Goal: Feedback & Contribution: Leave review/rating

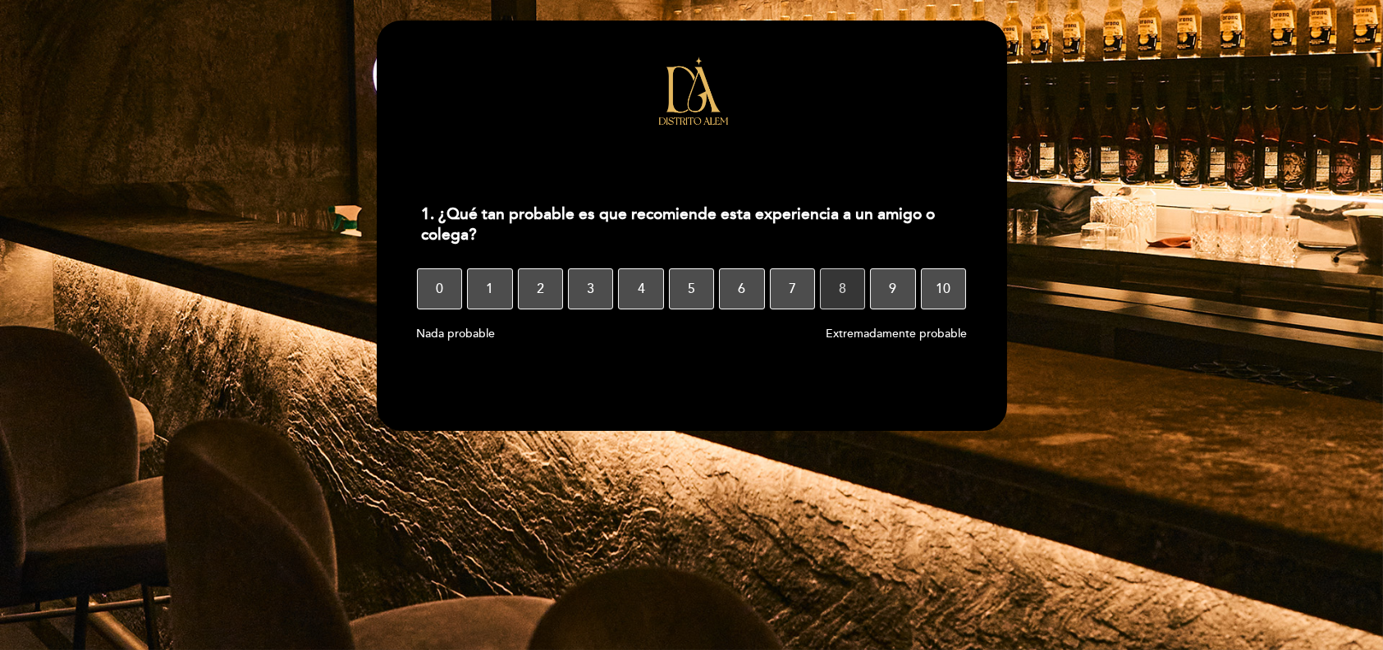
click at [852, 287] on button "8" at bounding box center [842, 288] width 45 height 41
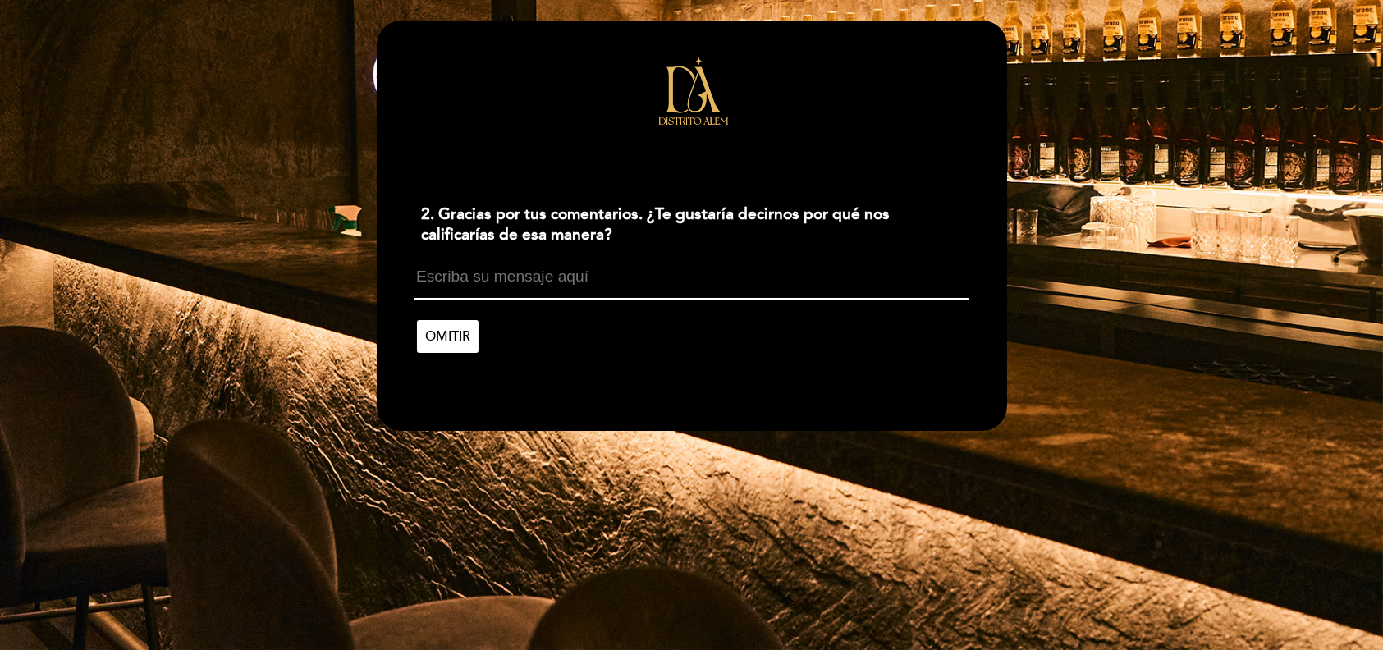
click at [507, 283] on textarea at bounding box center [691, 283] width 554 height 31
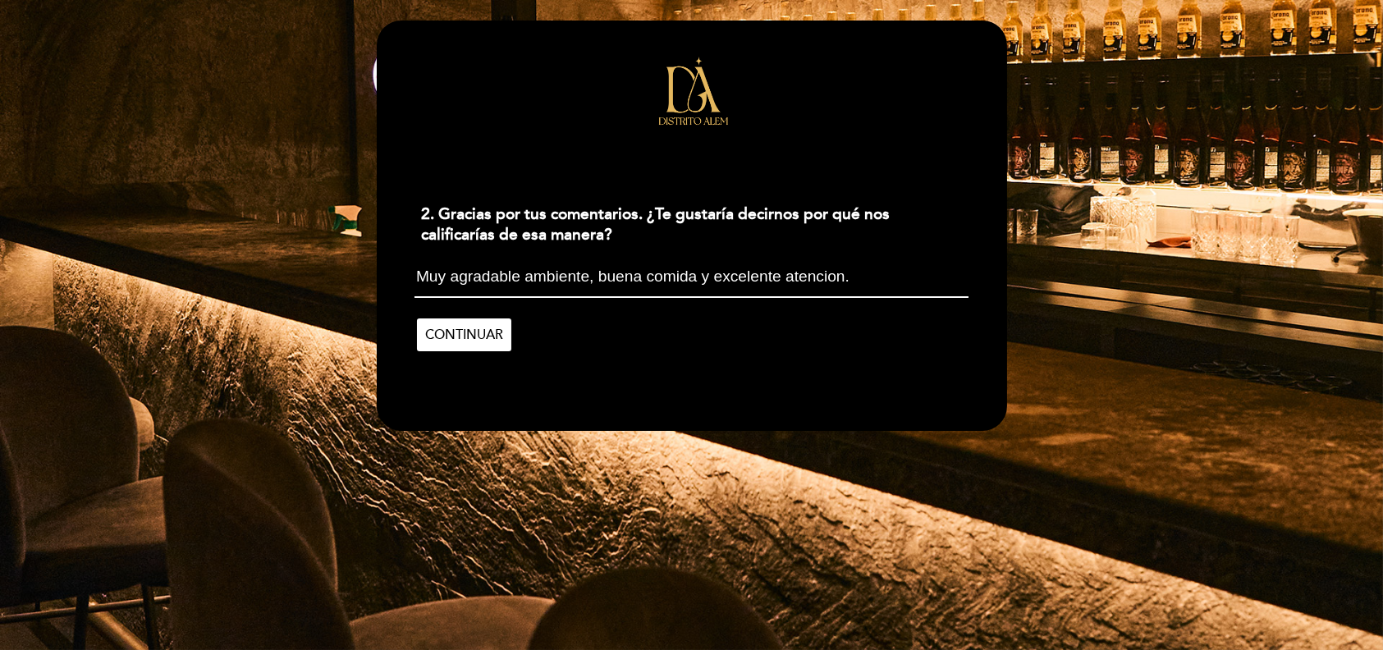
click at [797, 275] on textarea "Muy agradable ambiente, buena comida y excelente atencion." at bounding box center [691, 283] width 554 height 30
type textarea "Muy agradable ambiente, buena comida y excelente atención."
click at [494, 332] on span "CONTINUAR" at bounding box center [464, 335] width 78 height 46
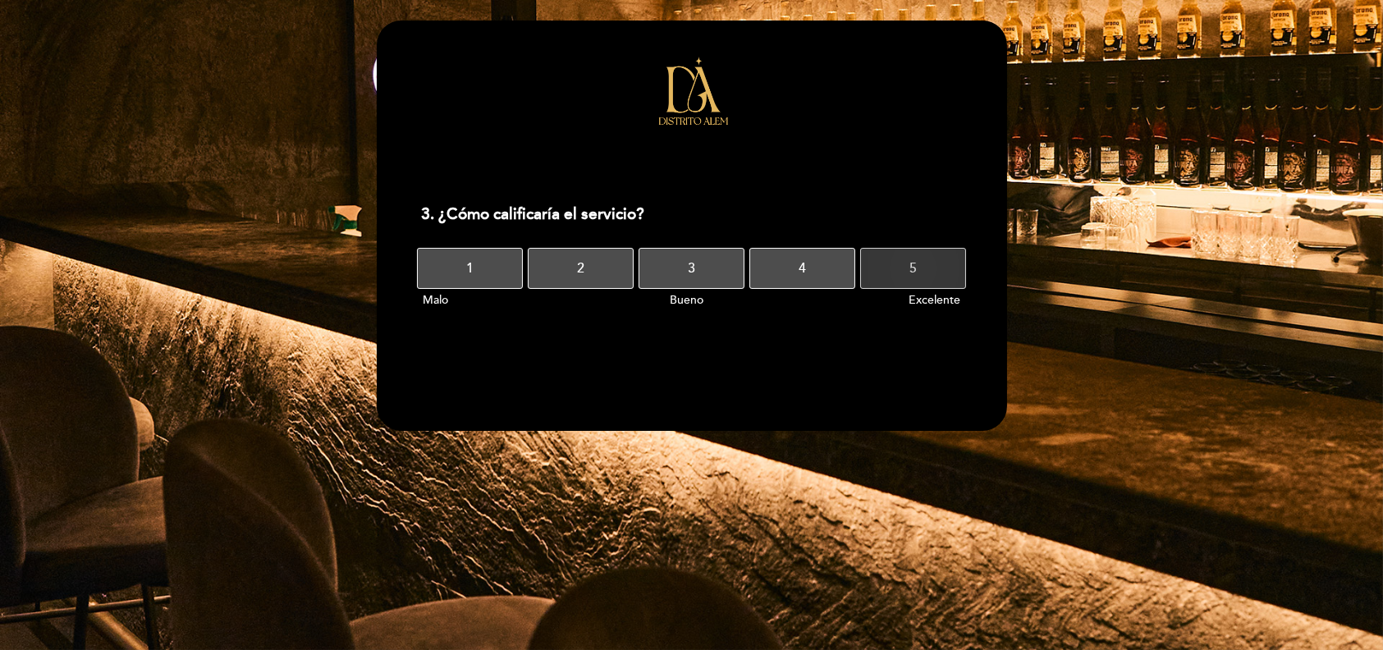
click at [917, 270] on button "5" at bounding box center [913, 268] width 106 height 41
click at [926, 276] on button "5" at bounding box center [913, 268] width 106 height 41
click at [835, 263] on button "4" at bounding box center [802, 268] width 106 height 41
click at [892, 262] on button "5" at bounding box center [913, 268] width 106 height 41
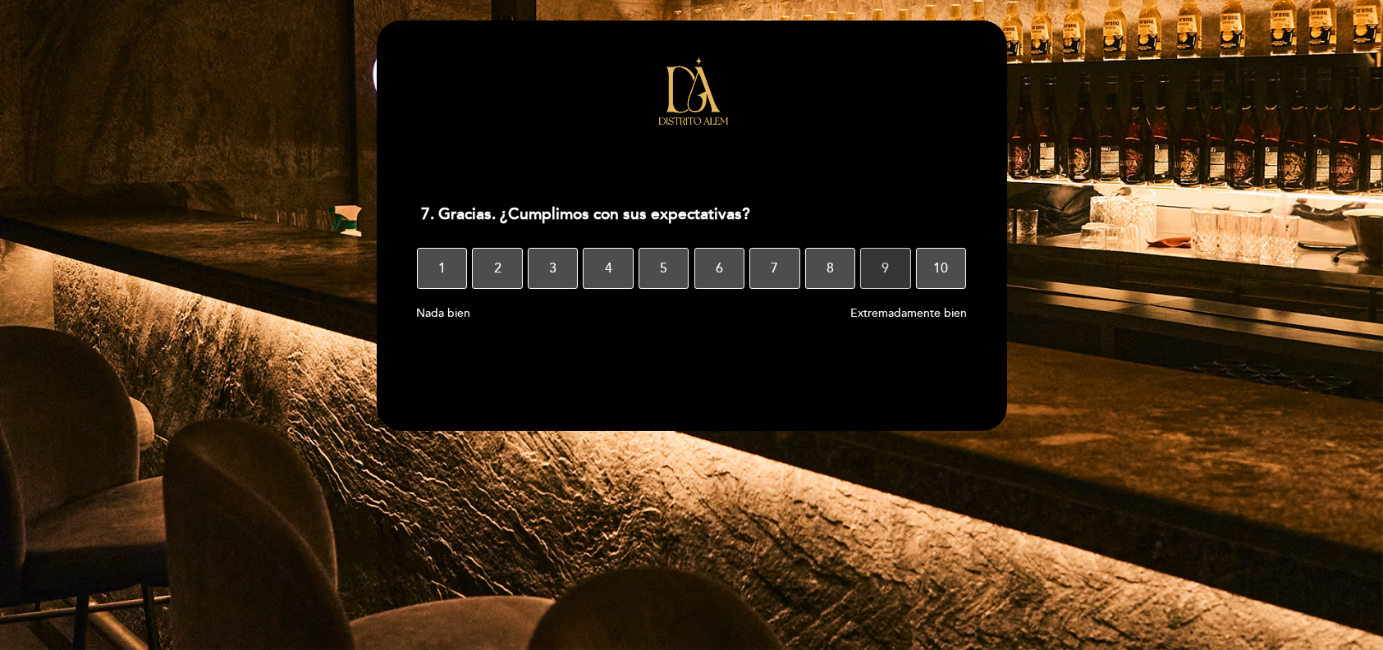
click at [891, 269] on button "9" at bounding box center [885, 268] width 51 height 41
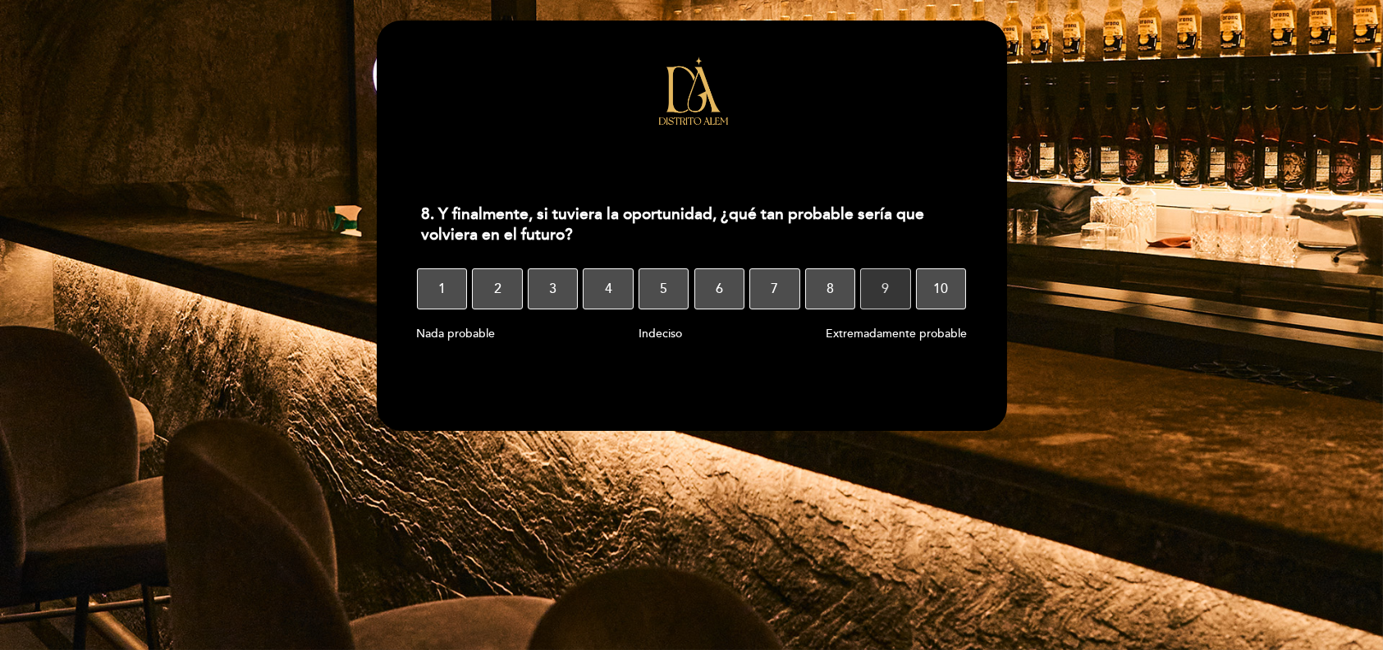
click at [887, 291] on span "9" at bounding box center [884, 289] width 7 height 46
select select "es"
